Goal: Task Accomplishment & Management: Use online tool/utility

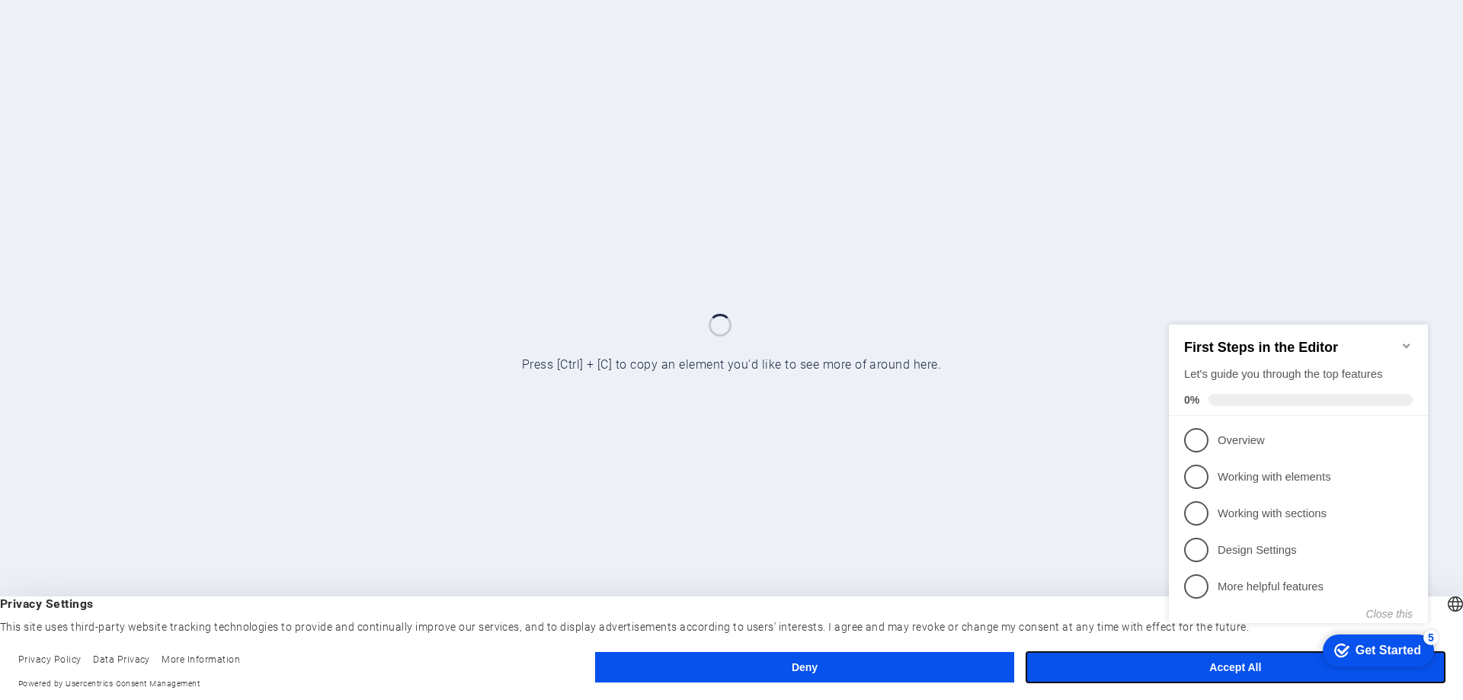
click at [1101, 662] on button "Accept All" at bounding box center [1236, 667] width 418 height 30
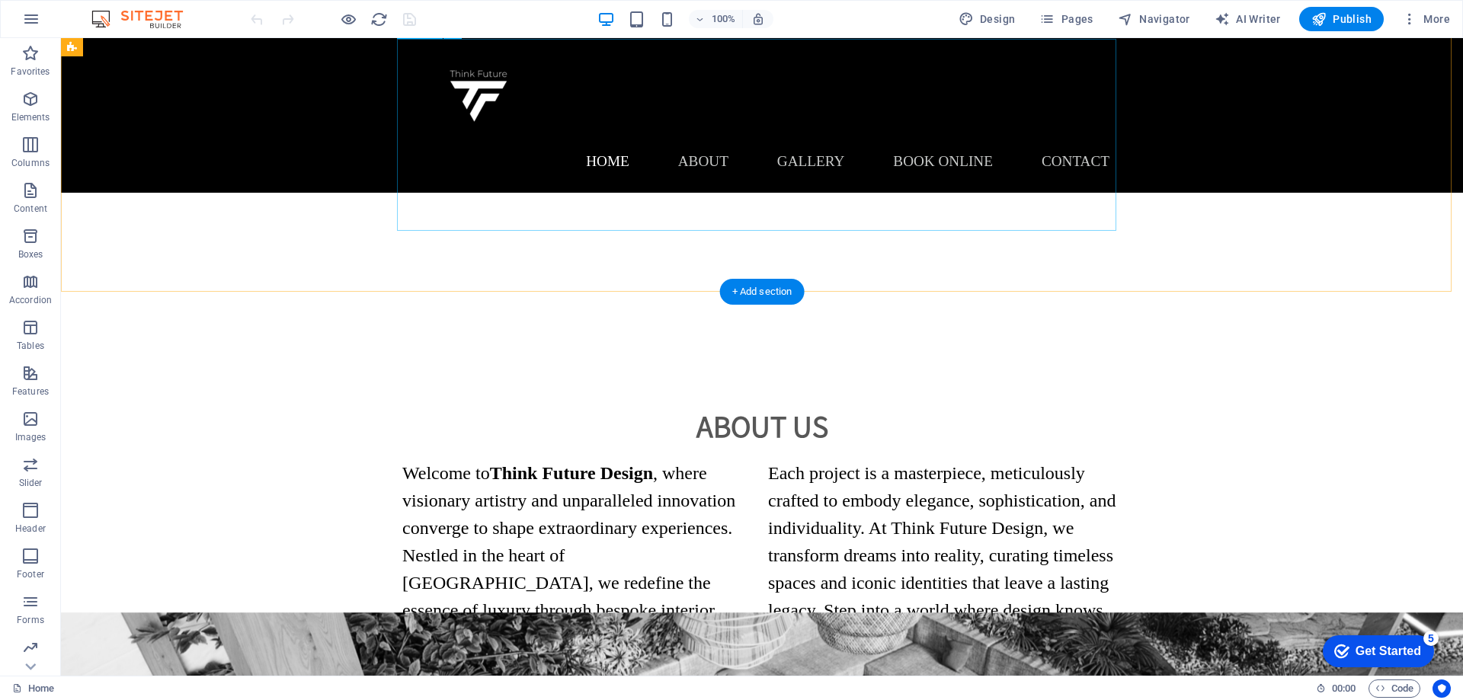
scroll to position [686, 0]
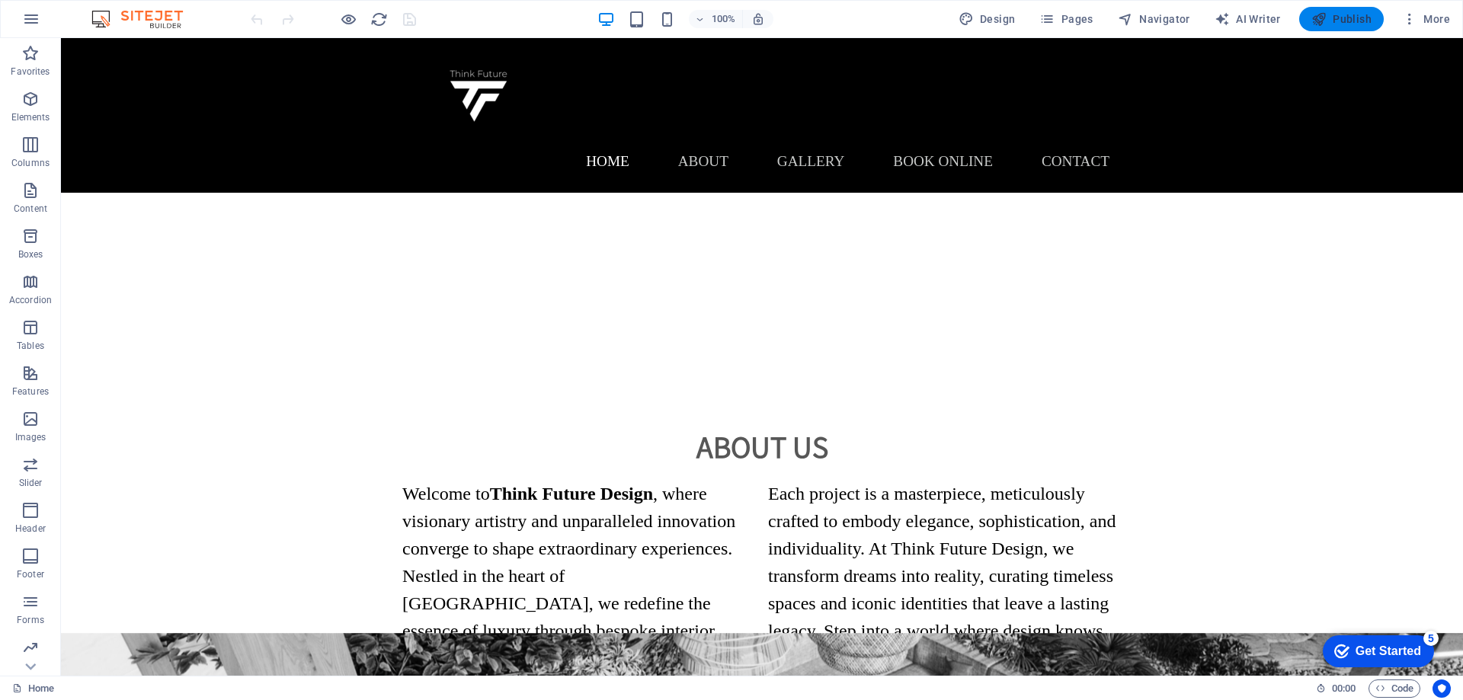
click at [1345, 21] on span "Publish" at bounding box center [1342, 18] width 60 height 15
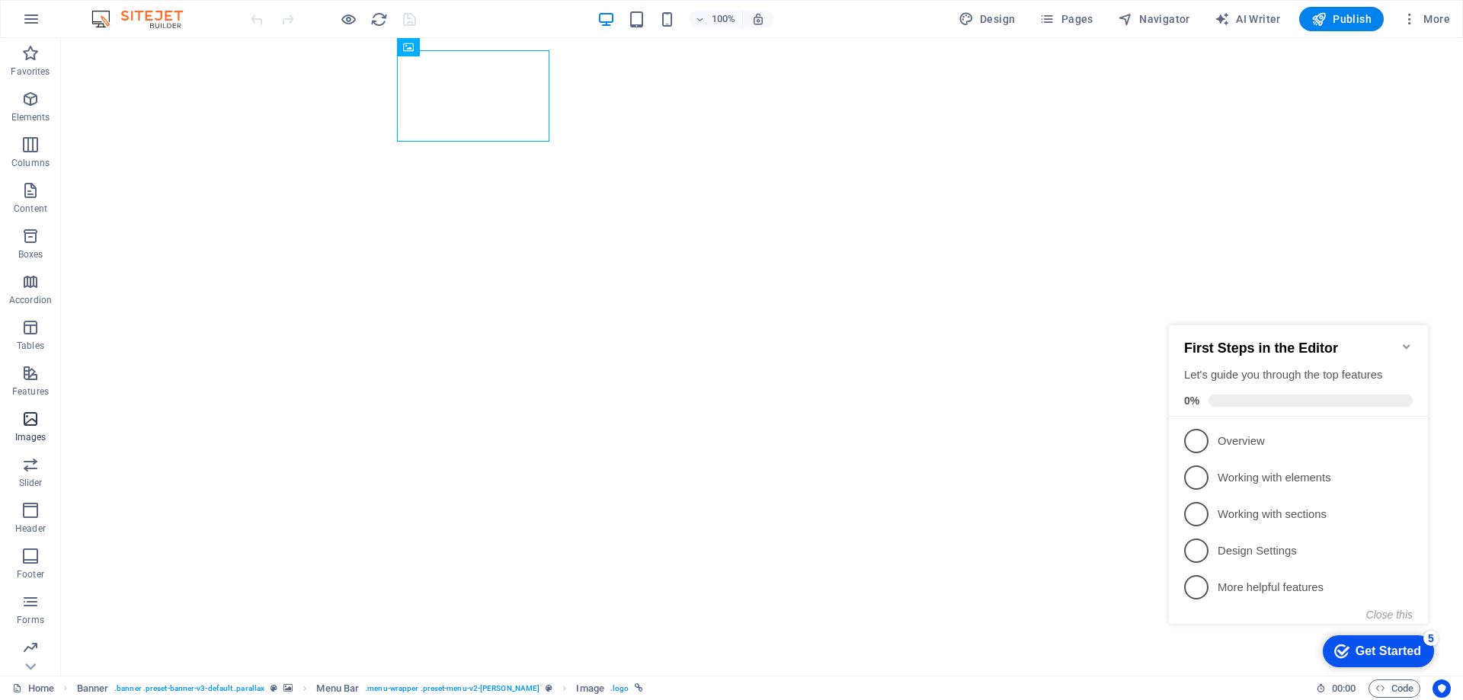
click at [21, 430] on span "Images" at bounding box center [30, 428] width 61 height 37
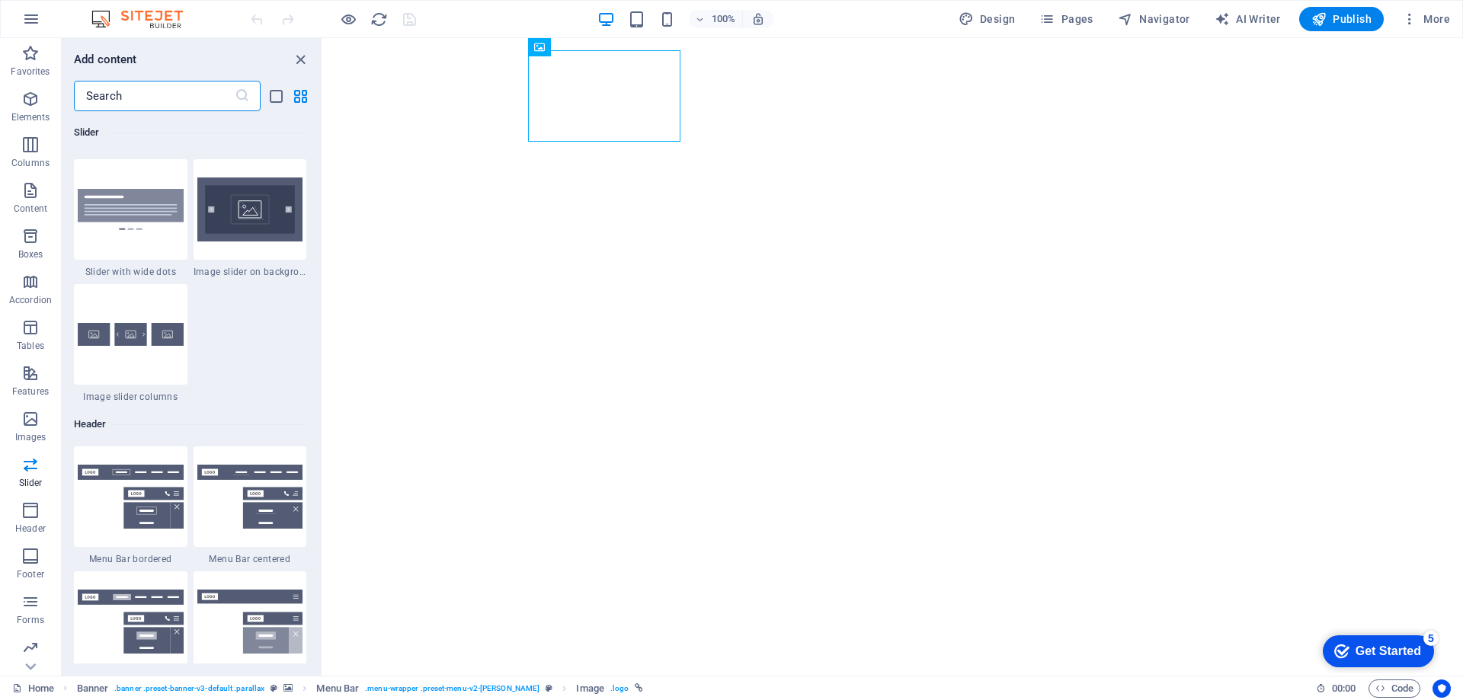
scroll to position [9101, 0]
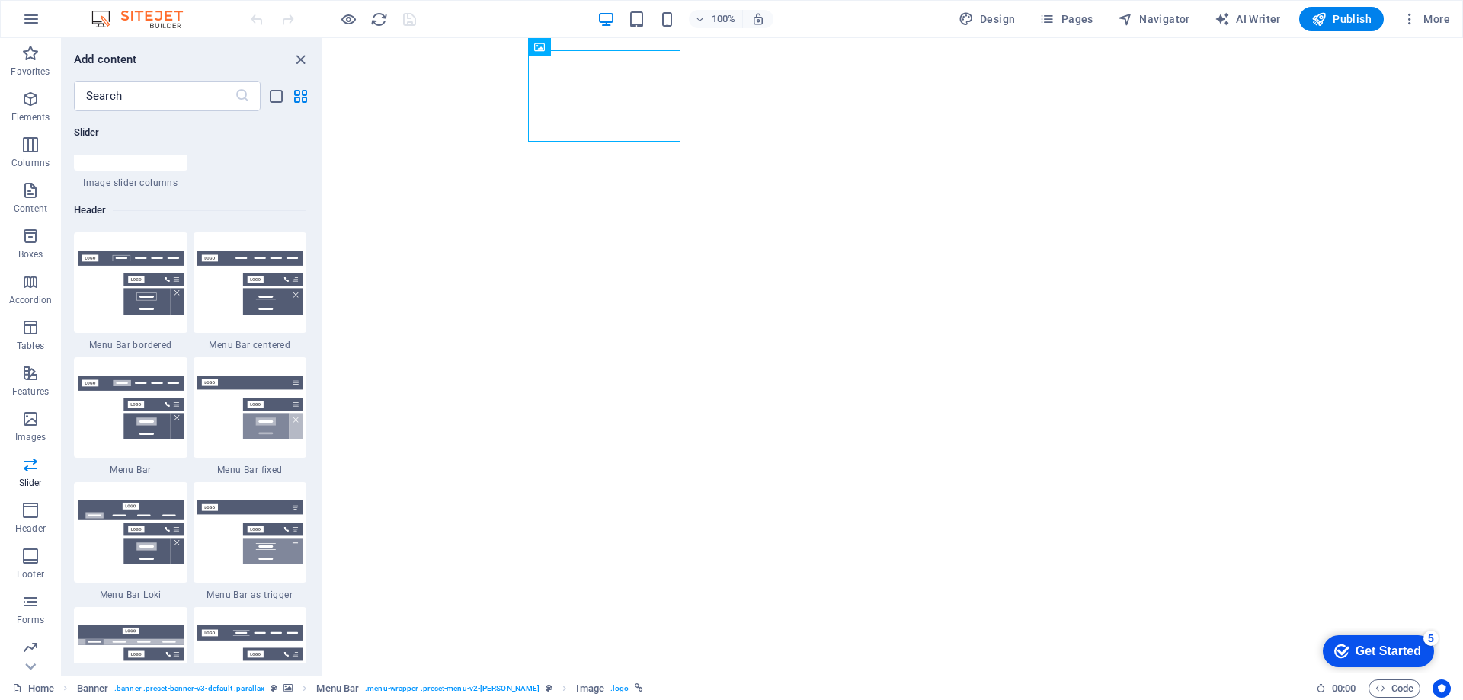
click at [1457, 21] on div "100% Design Pages Navigator AI Writer Publish More" at bounding box center [732, 19] width 1462 height 37
click at [1422, 15] on span "More" at bounding box center [1426, 18] width 48 height 15
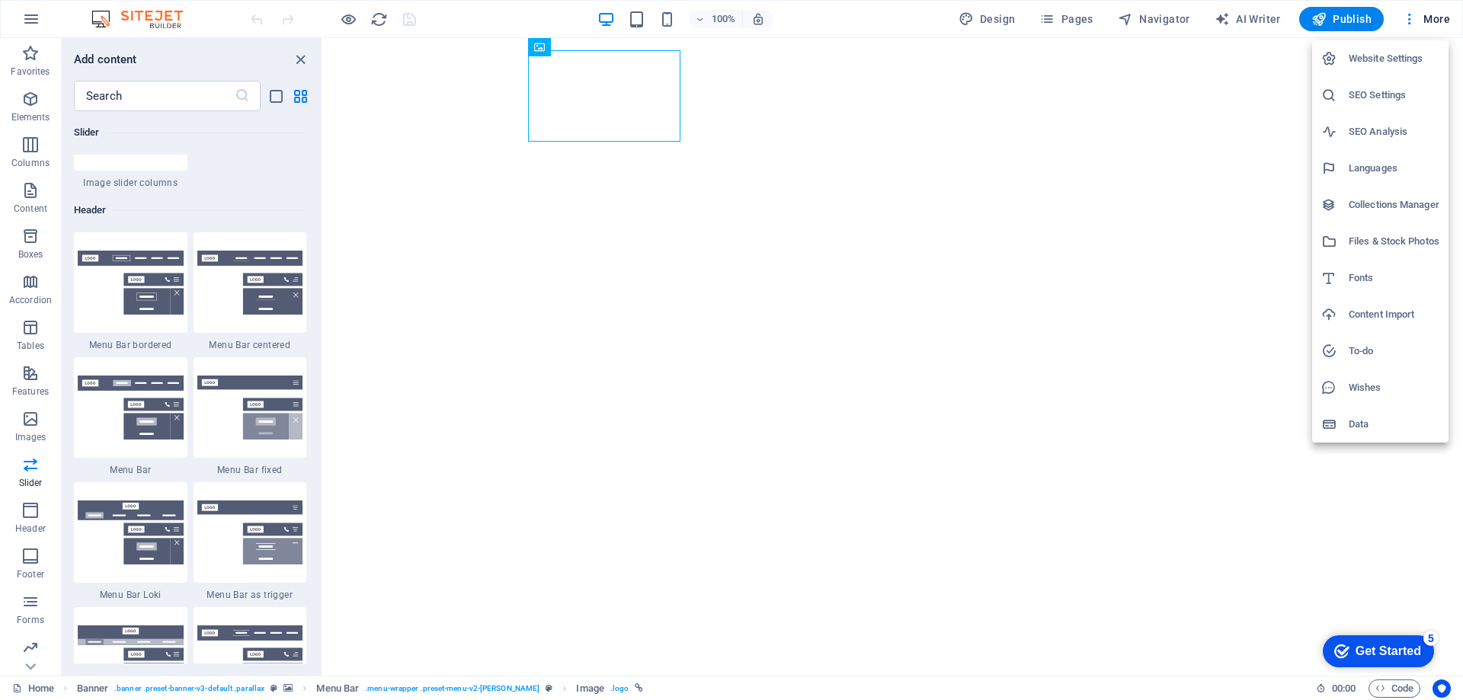
click at [482, 27] on div at bounding box center [731, 350] width 1463 height 700
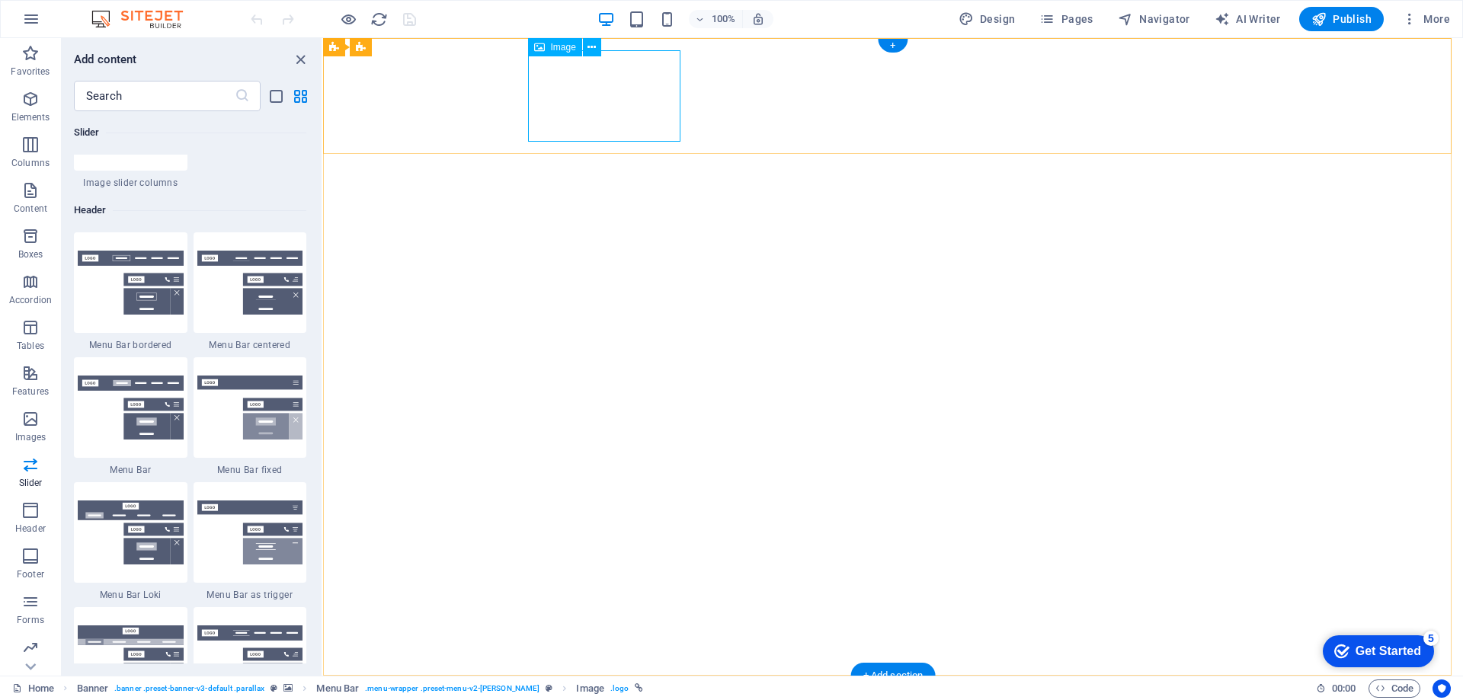
click at [552, 46] on span "Image" at bounding box center [563, 47] width 25 height 9
click at [590, 47] on icon at bounding box center [592, 48] width 8 height 16
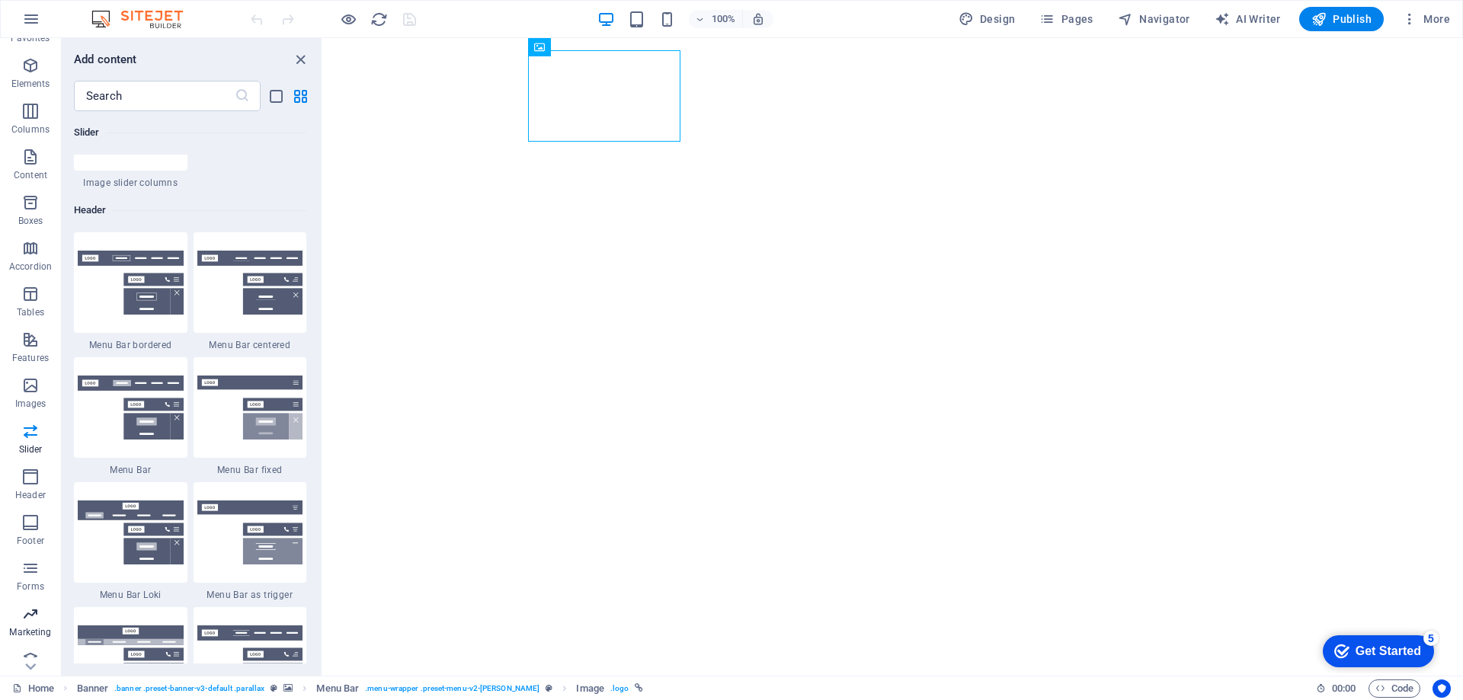
scroll to position [48, 0]
click at [46, 655] on span "Collections" at bounding box center [30, 654] width 61 height 37
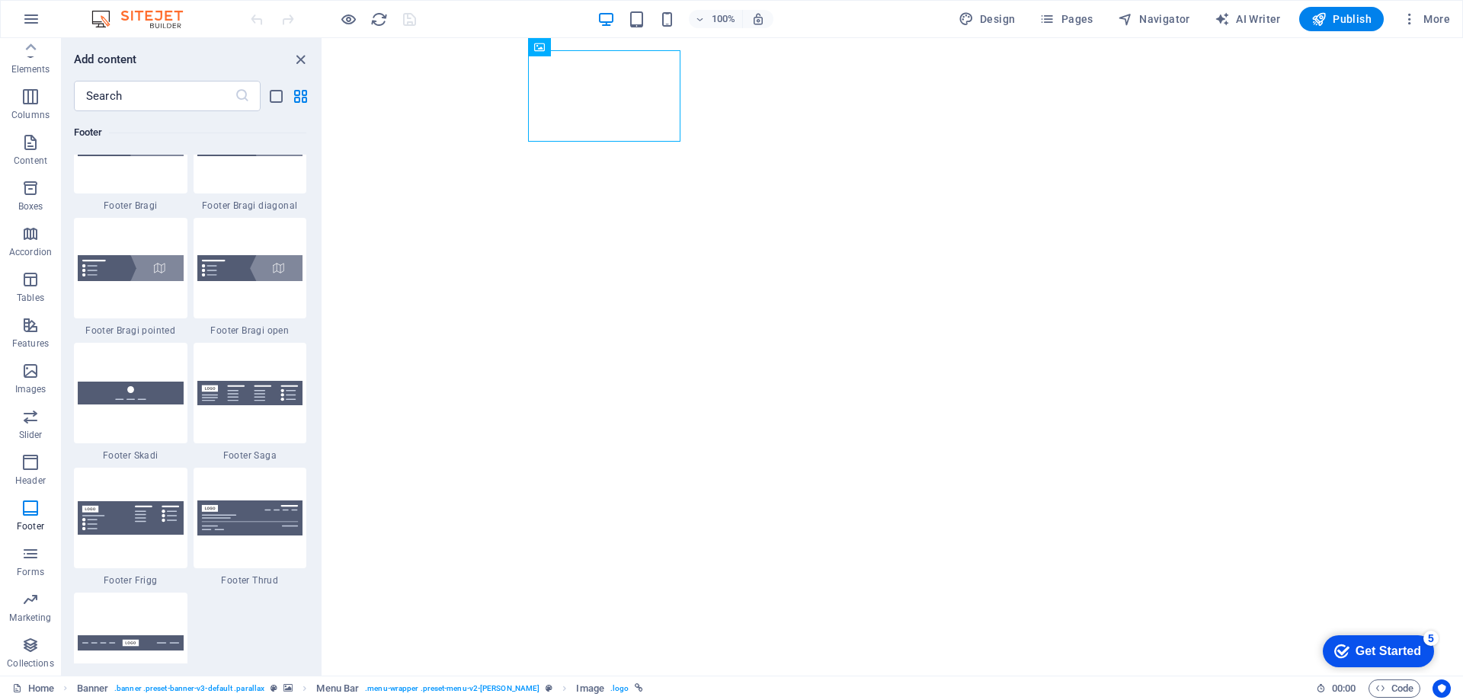
scroll to position [10523, 0]
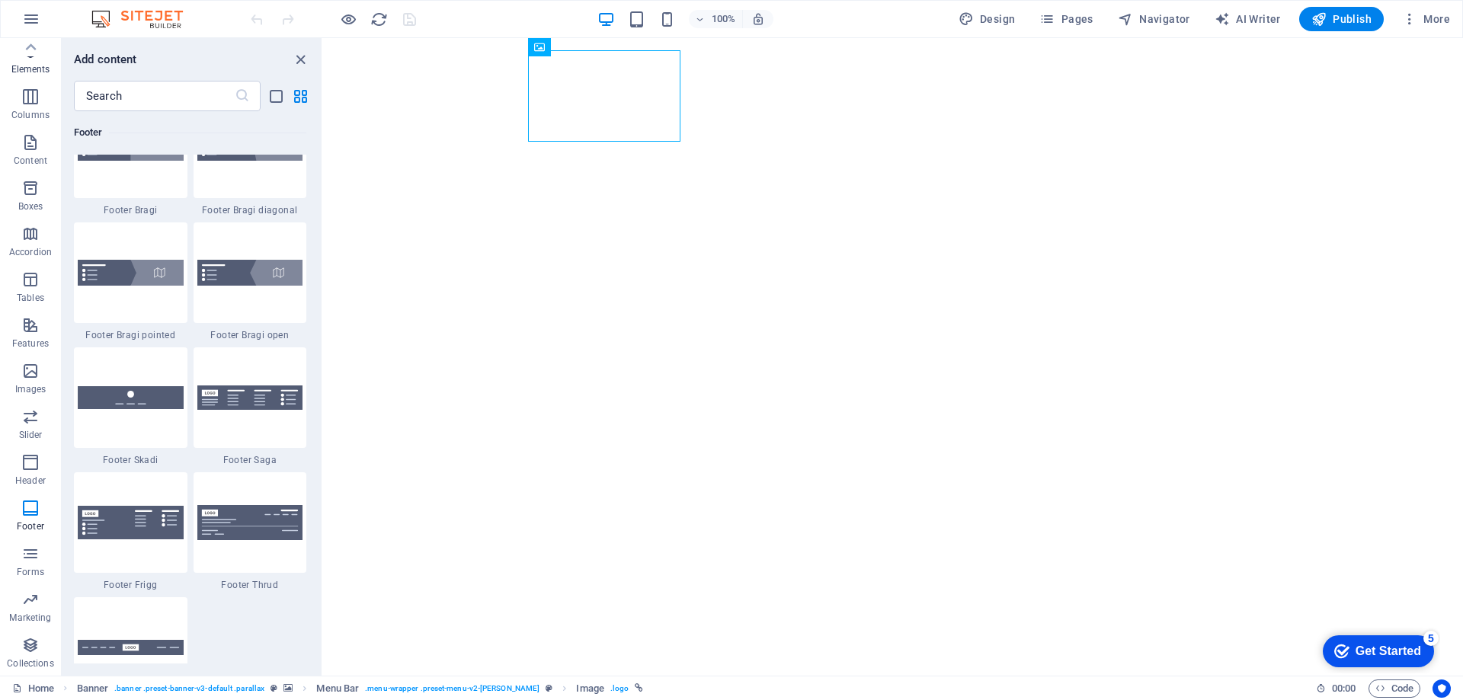
click at [38, 62] on span "Elements" at bounding box center [30, 60] width 61 height 37
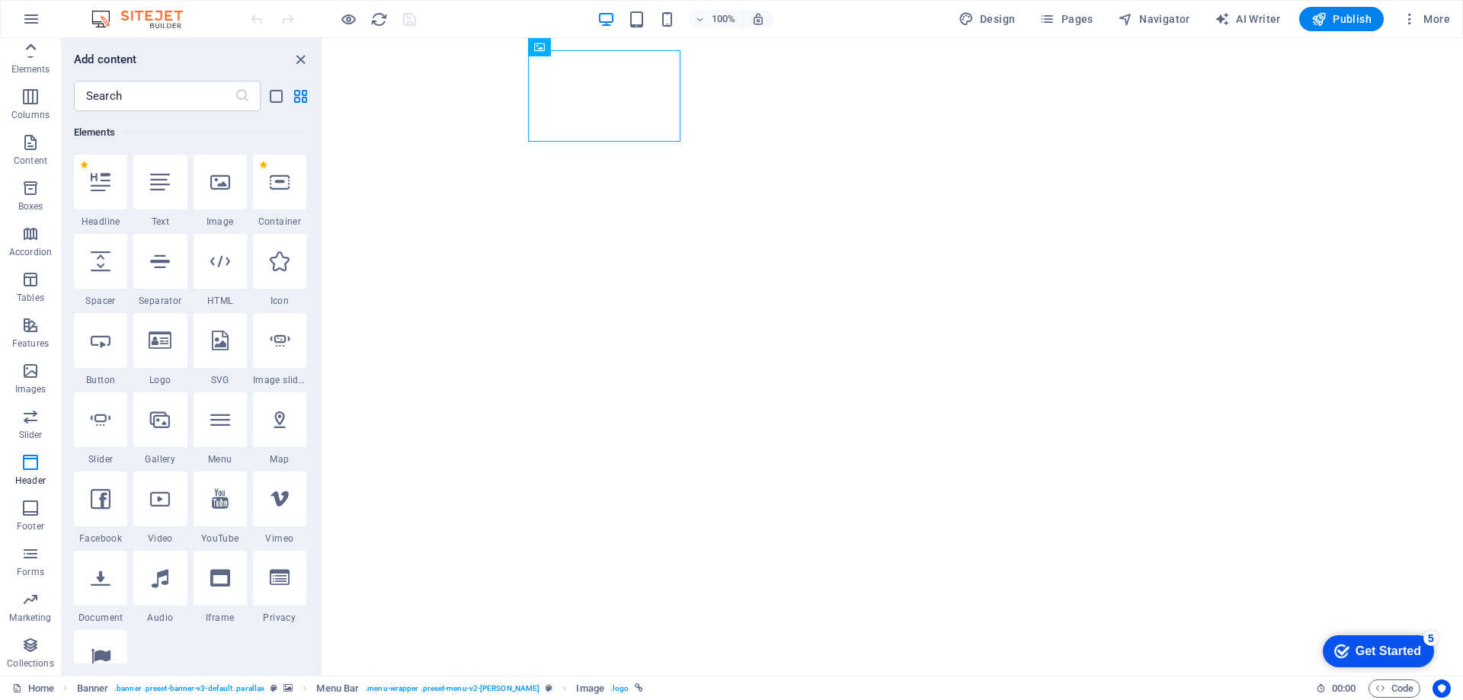
scroll to position [162, 0]
click at [34, 51] on icon at bounding box center [30, 47] width 21 height 21
click at [24, 63] on span "Favorites" at bounding box center [30, 62] width 61 height 37
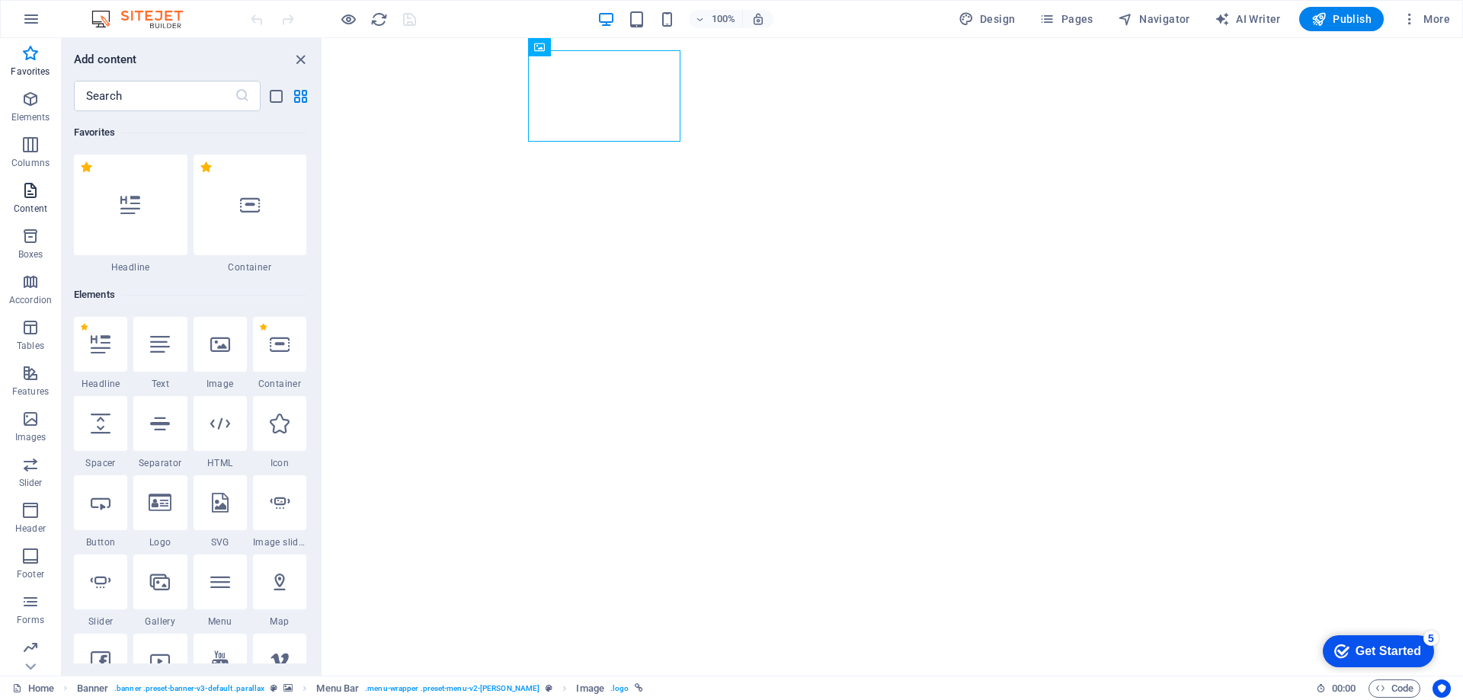
click at [40, 201] on span "Content" at bounding box center [30, 199] width 61 height 37
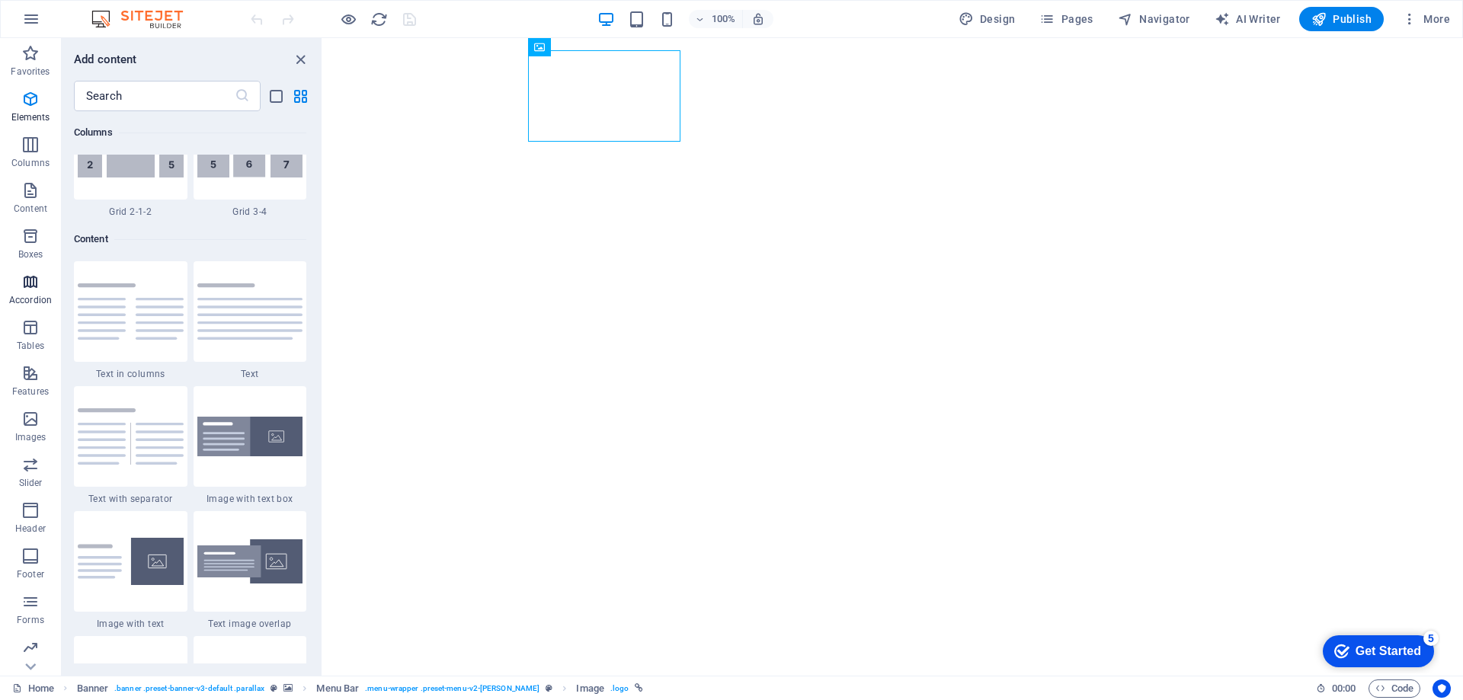
scroll to position [2667, 0]
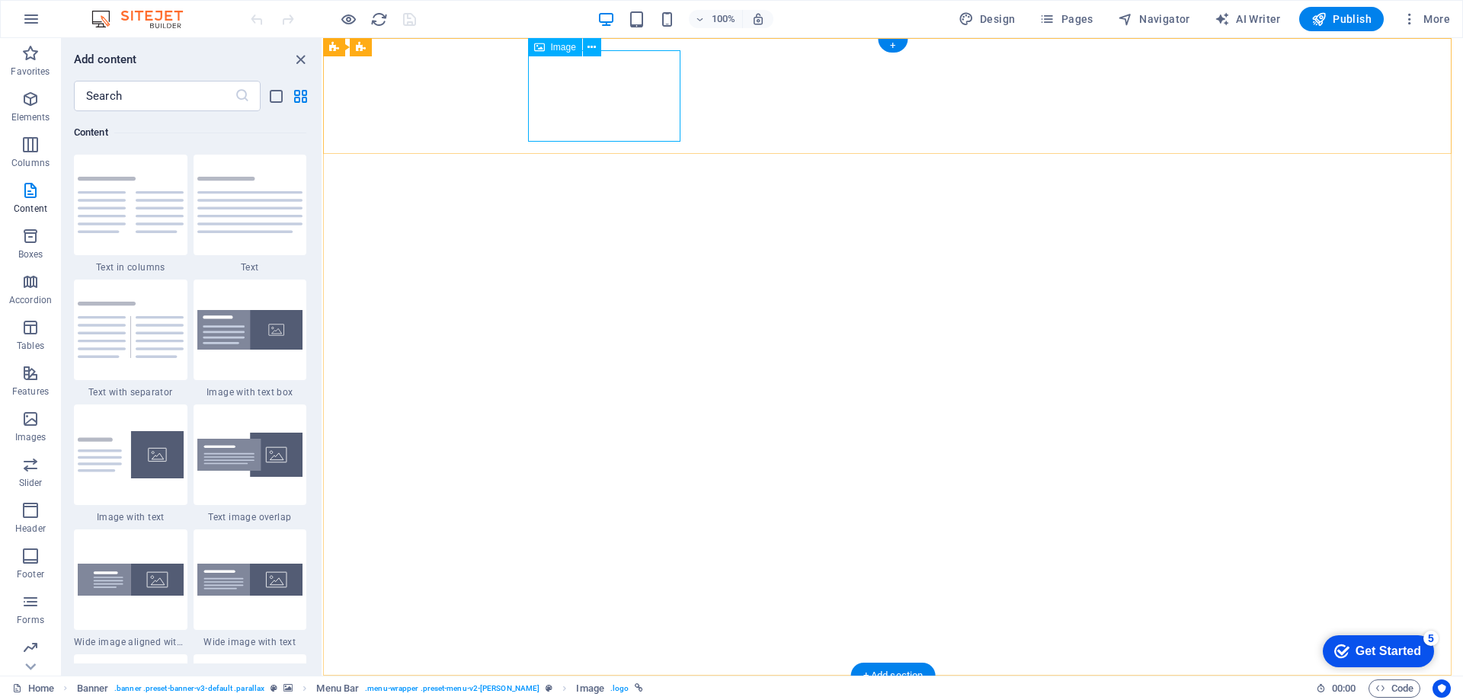
click at [713, 19] on span "100%" at bounding box center [715, 19] width 41 height 18
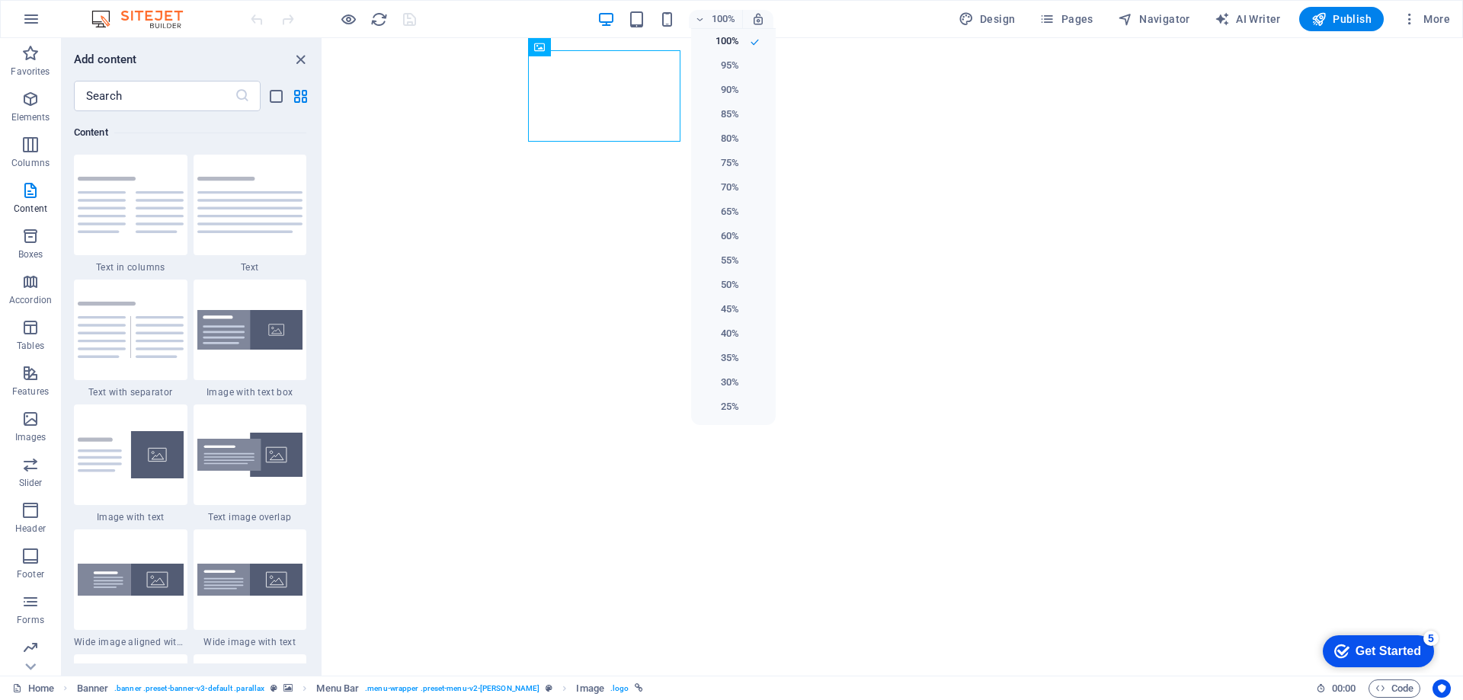
click at [1005, 17] on div at bounding box center [731, 350] width 1463 height 700
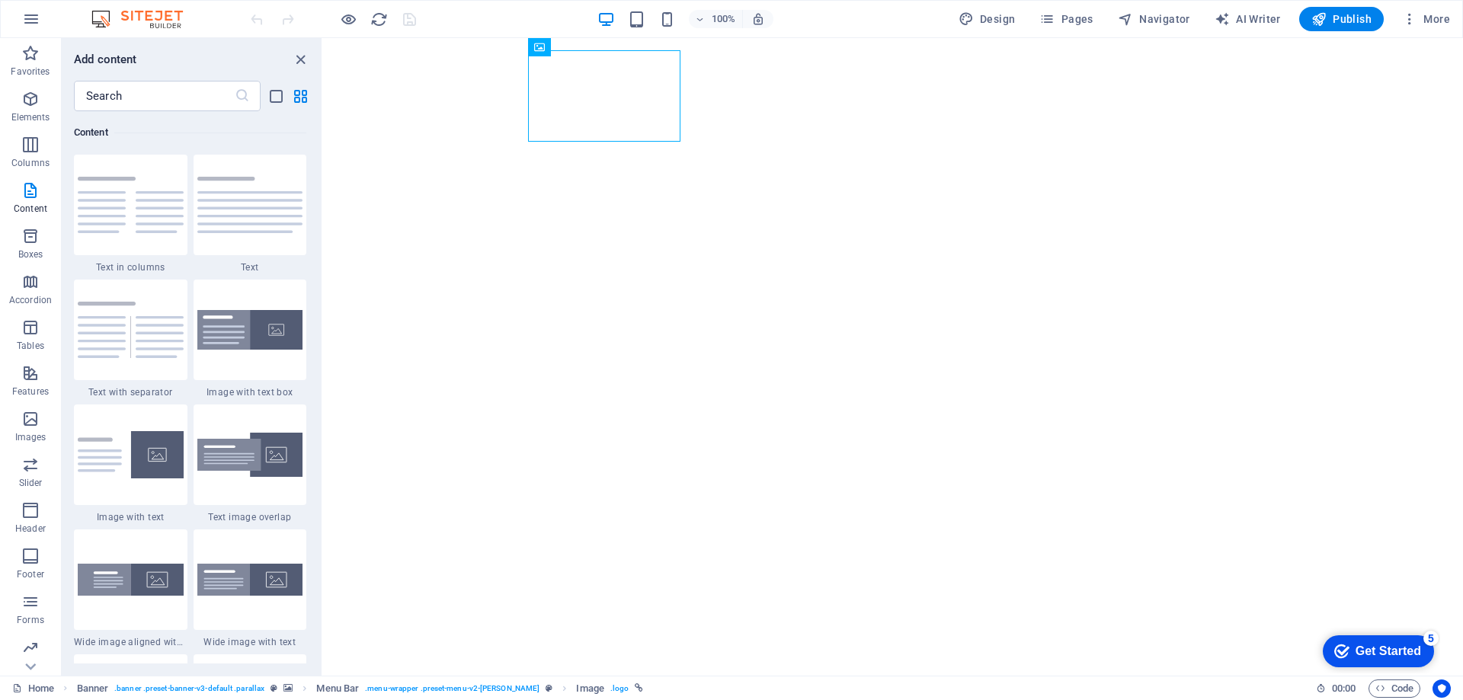
click at [847, 15] on div "100% Design Pages Navigator AI Writer Publish More" at bounding box center [852, 19] width 1209 height 24
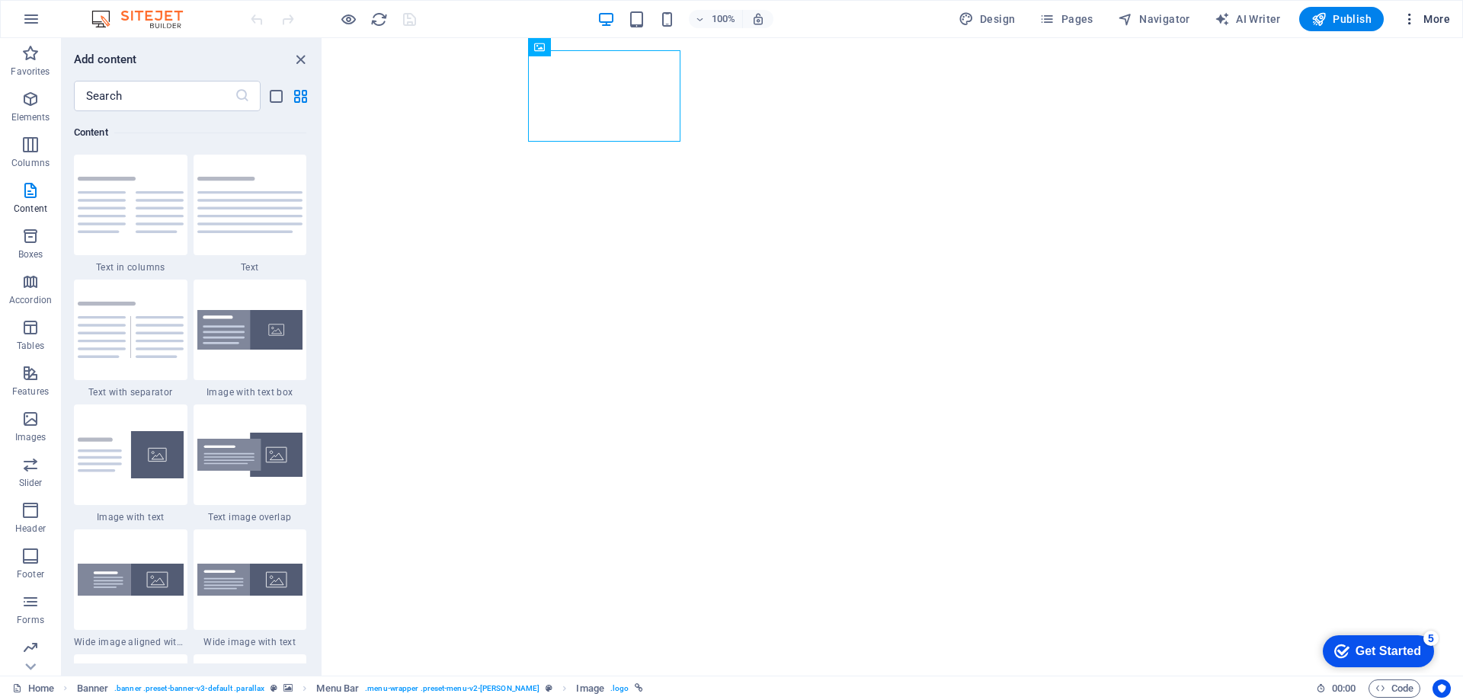
click at [1411, 19] on icon "button" at bounding box center [1409, 18] width 15 height 15
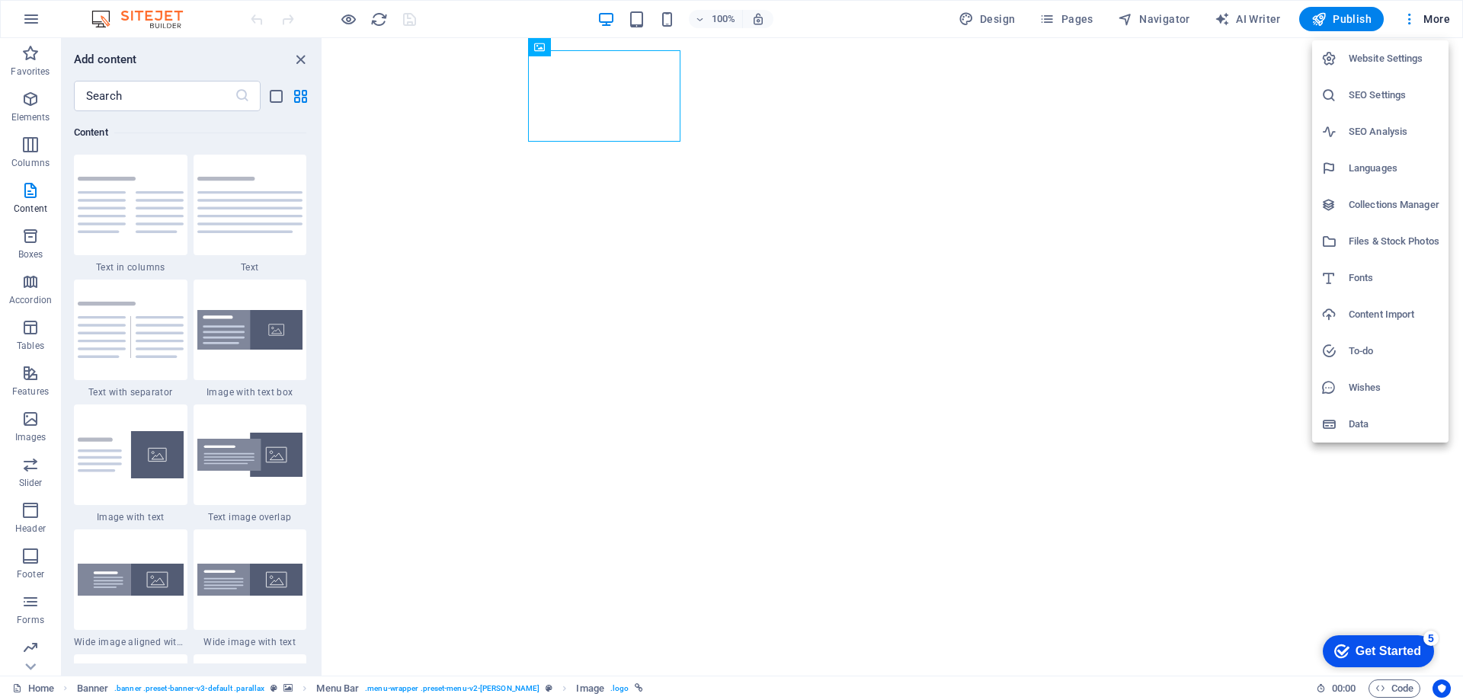
click at [1202, 697] on div at bounding box center [731, 350] width 1463 height 700
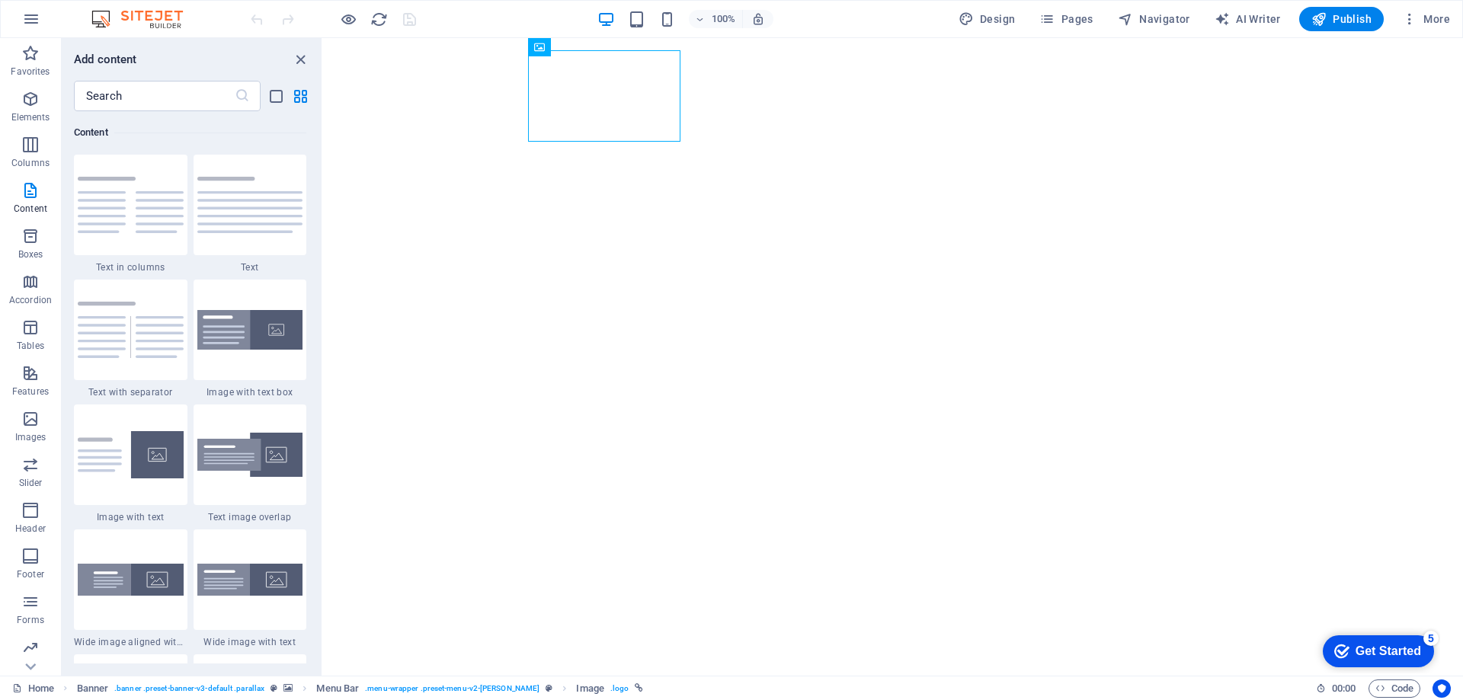
click at [1375, 647] on div "Get Started" at bounding box center [1389, 652] width 66 height 14
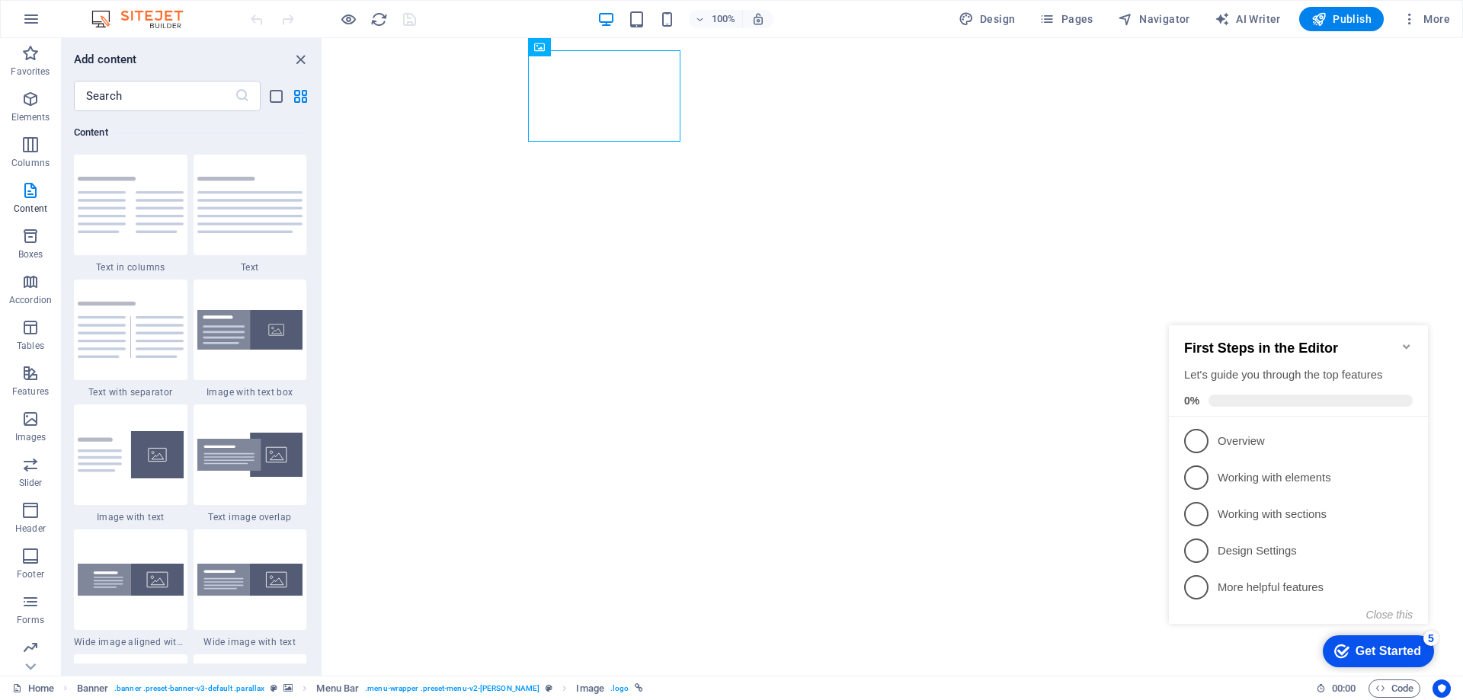
click at [961, 688] on div "Home Banner . banner .preset-banner-v3-default .parallax Menu Bar . menu-wrappe…" at bounding box center [658, 689] width 1292 height 18
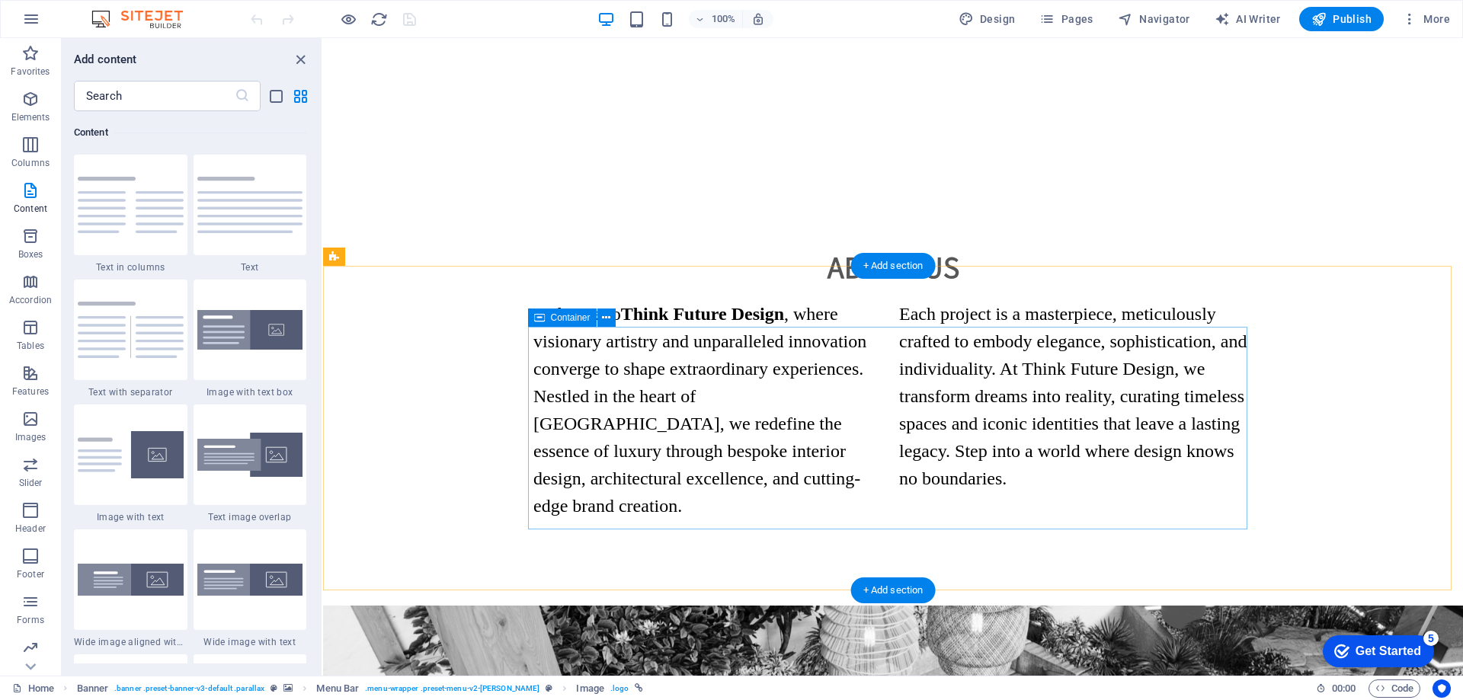
scroll to position [1067, 0]
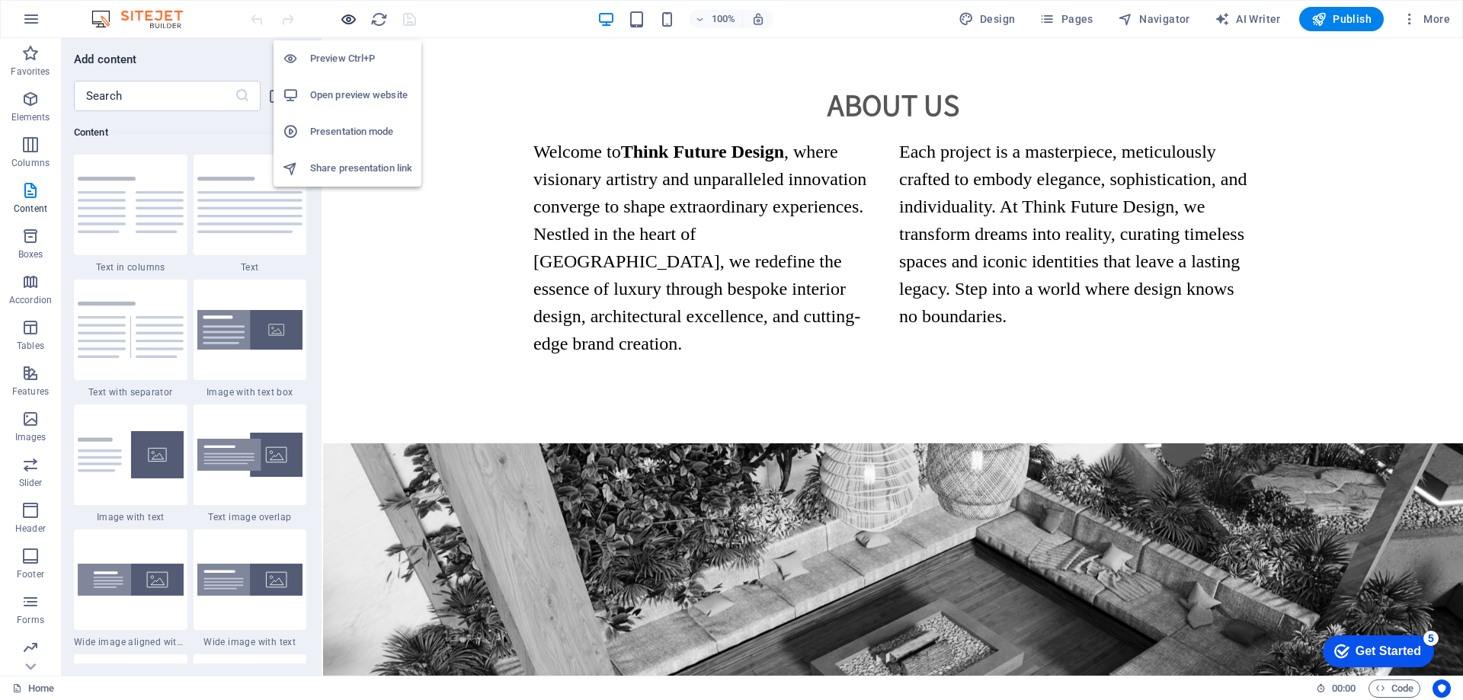
click at [342, 17] on icon "button" at bounding box center [349, 20] width 18 height 18
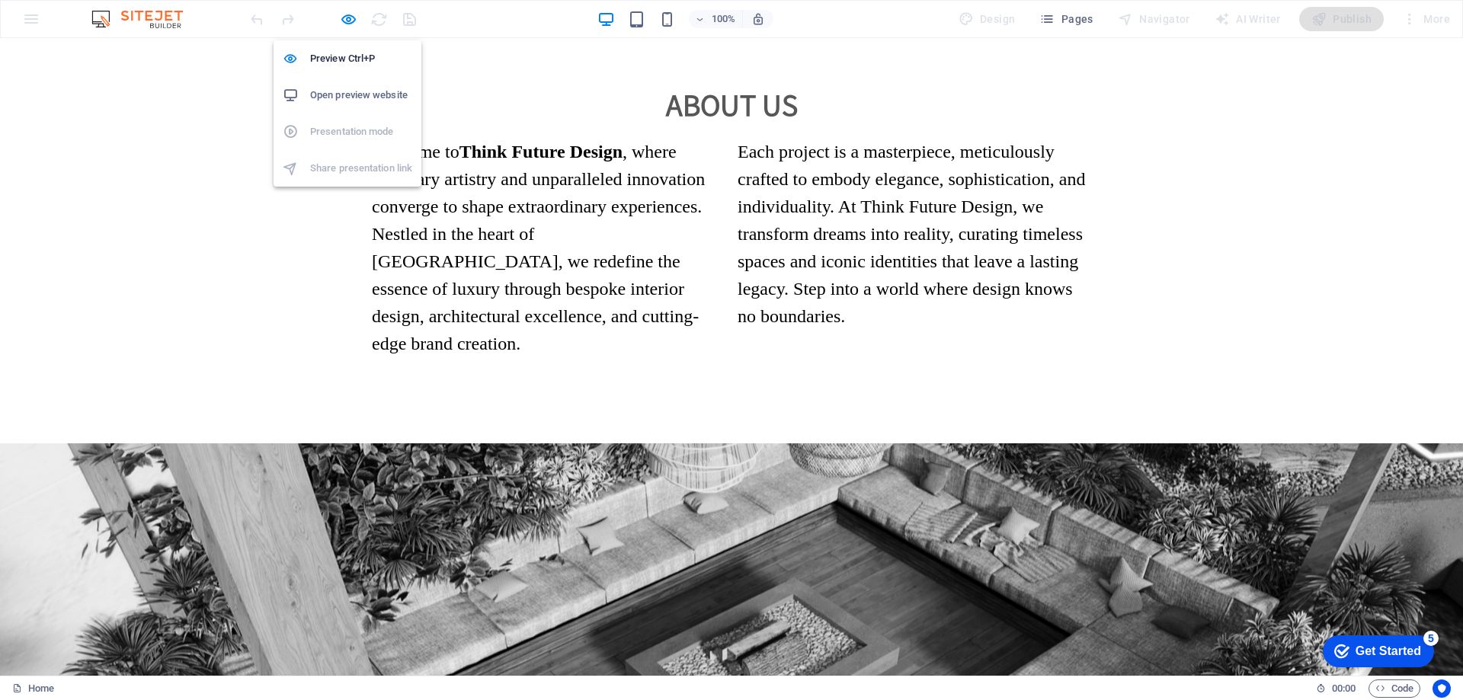
click at [345, 91] on h6 "Open preview website" at bounding box center [361, 95] width 102 height 18
